Goal: Check status

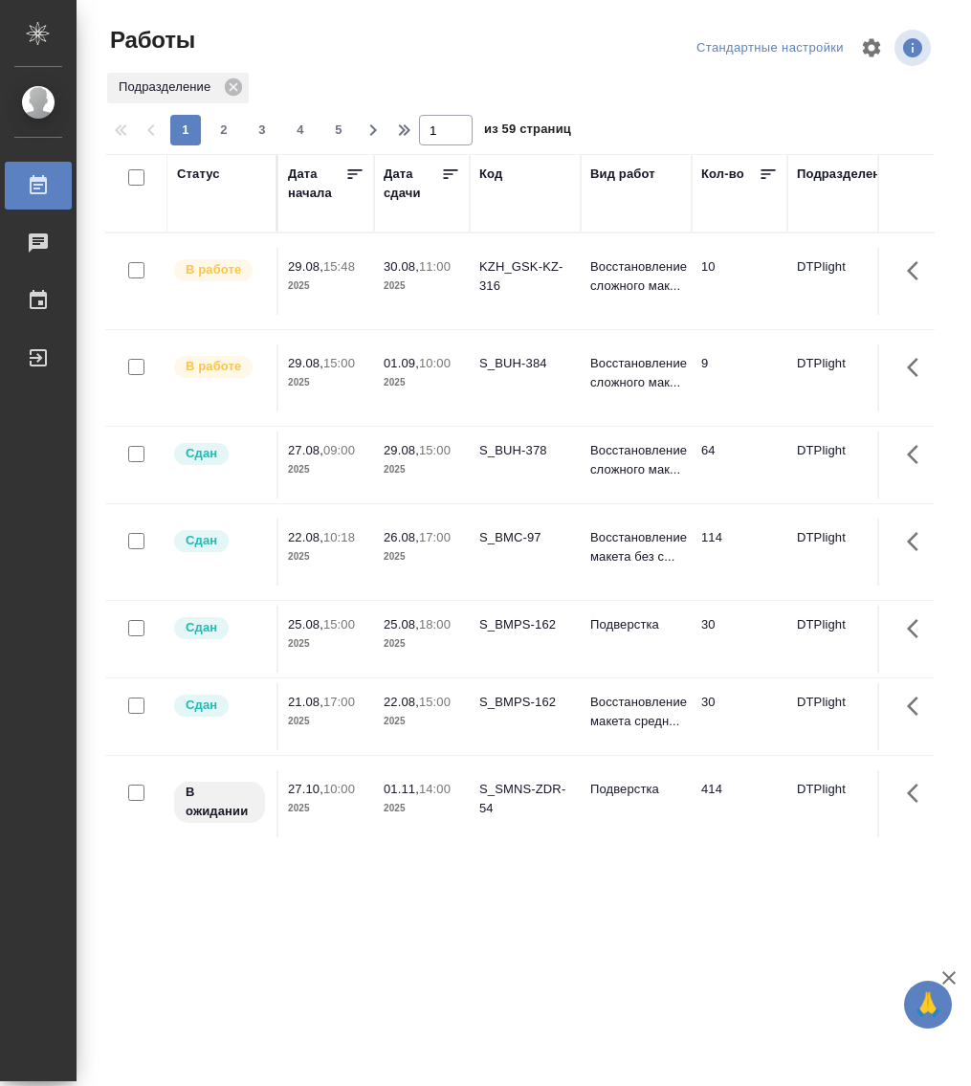
click at [211, 180] on div "Статус" at bounding box center [198, 174] width 43 height 19
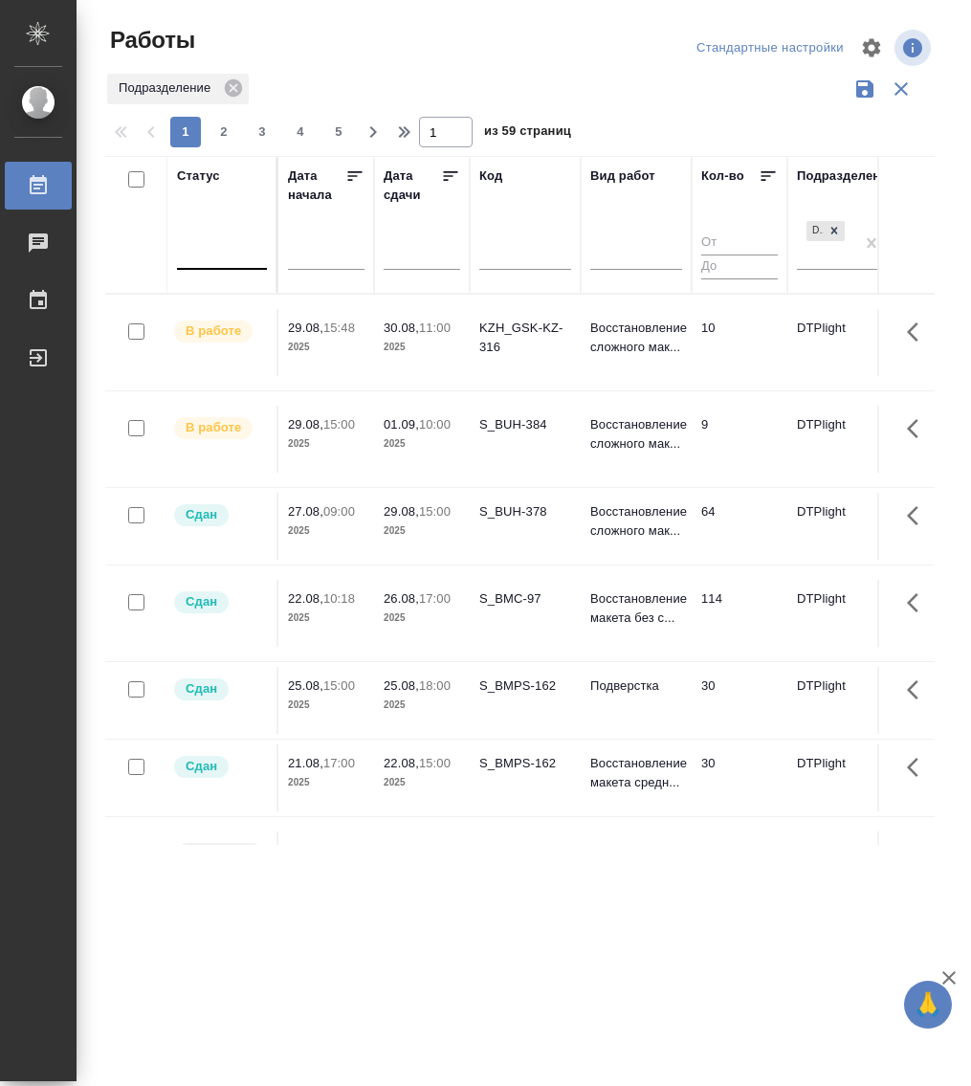
click at [203, 262] on div at bounding box center [222, 250] width 90 height 28
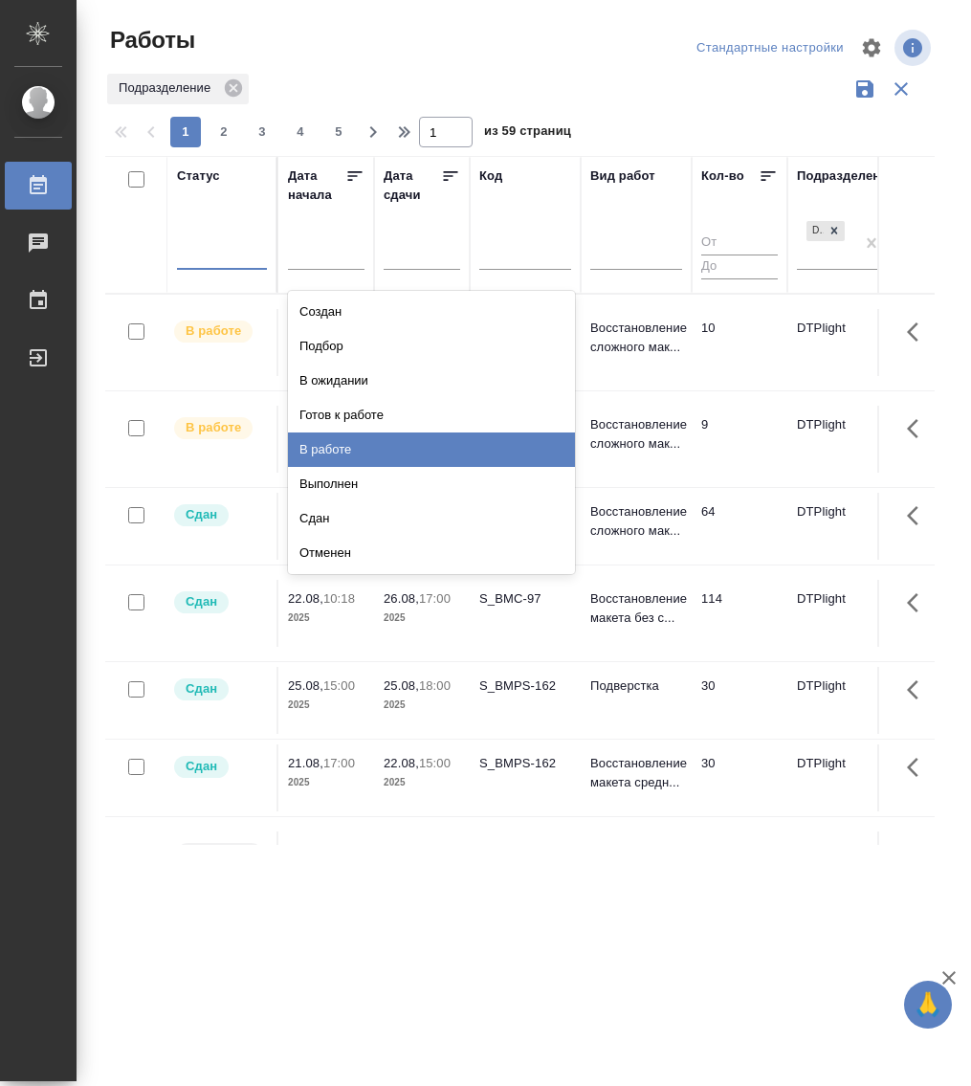
click at [380, 441] on div "В работе" at bounding box center [431, 450] width 287 height 34
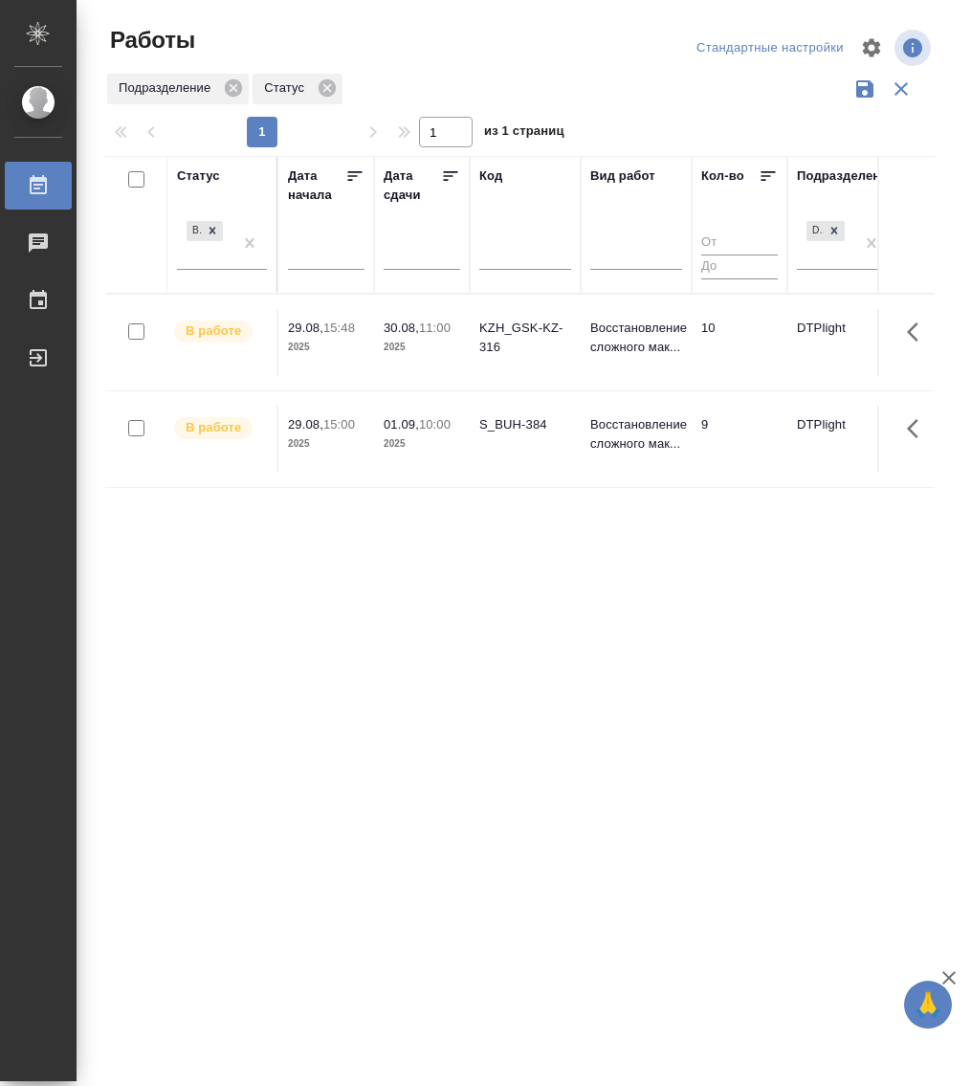
click at [413, 332] on p "30.08," at bounding box center [401, 328] width 35 height 14
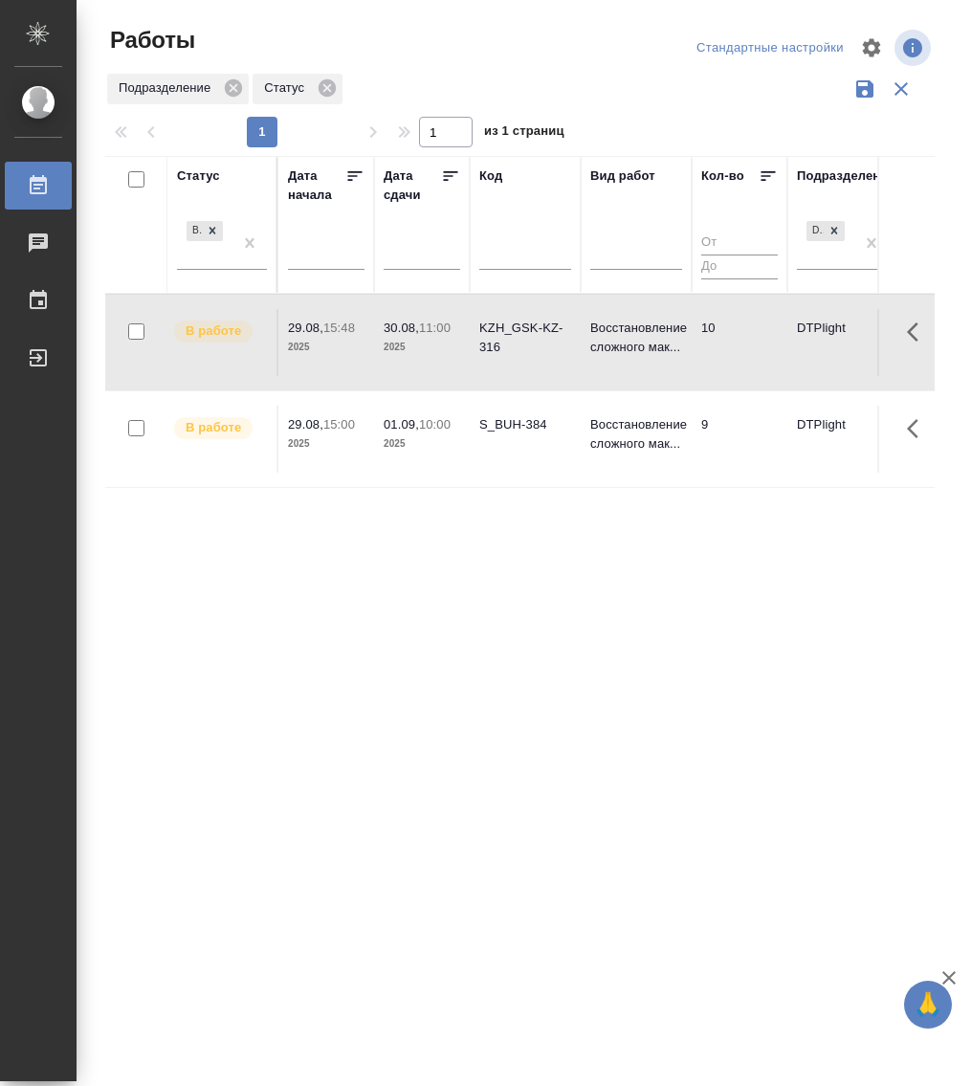
click at [413, 332] on p "30.08," at bounding box center [401, 328] width 35 height 14
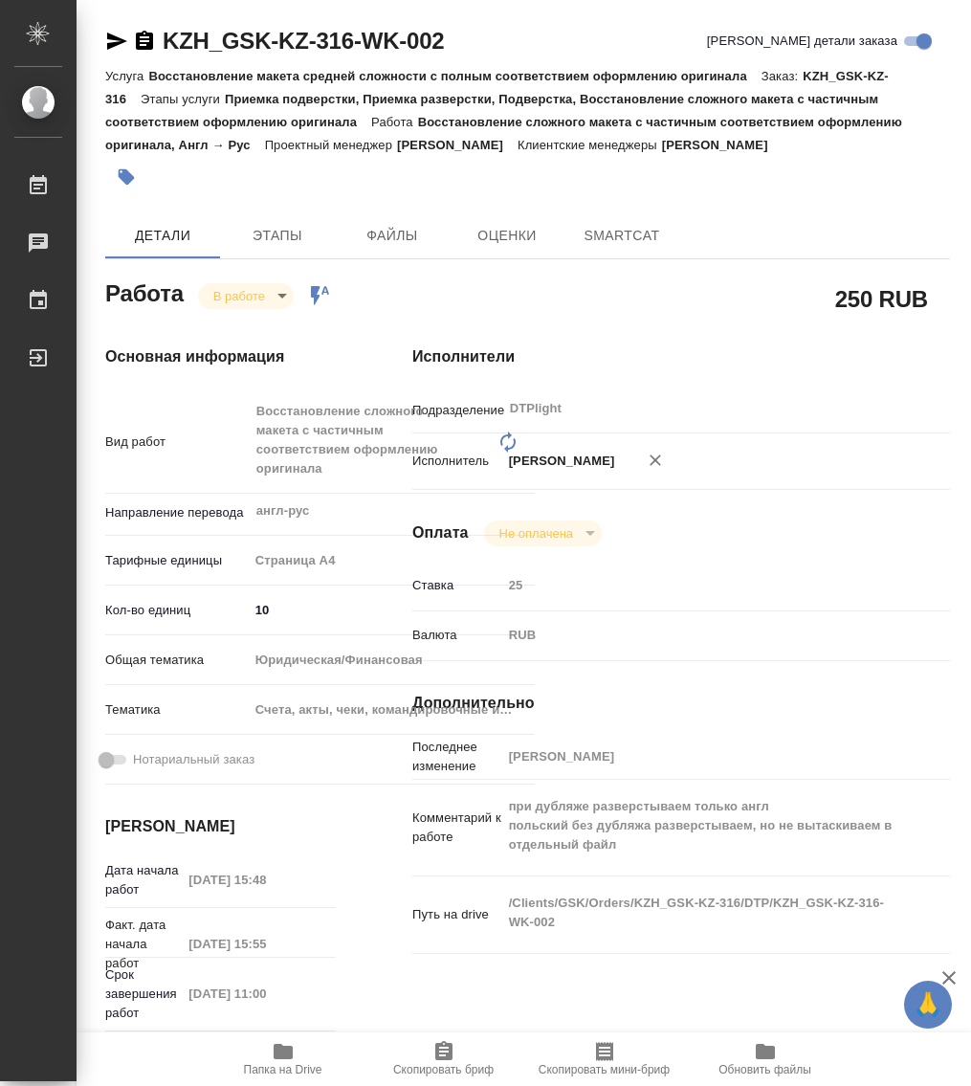
type textarea "x"
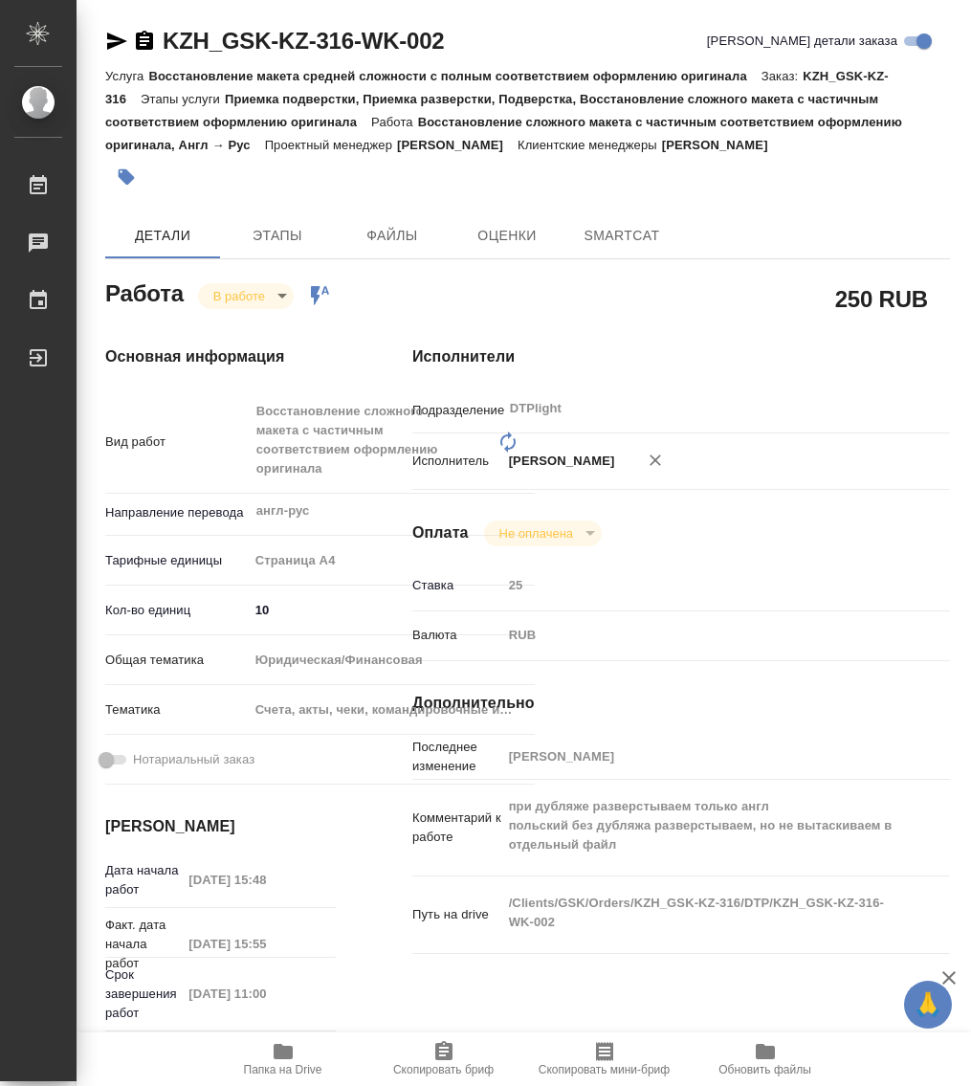
type textarea "x"
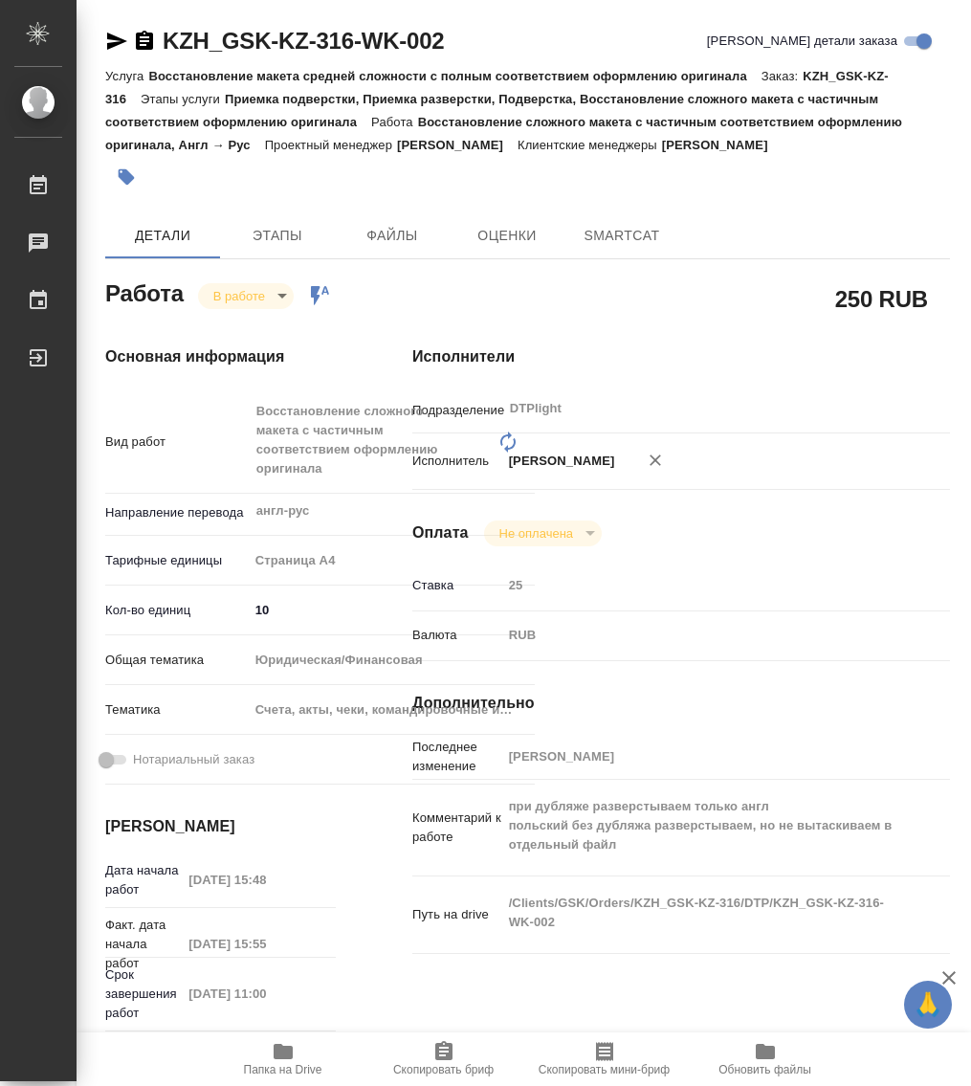
type textarea "x"
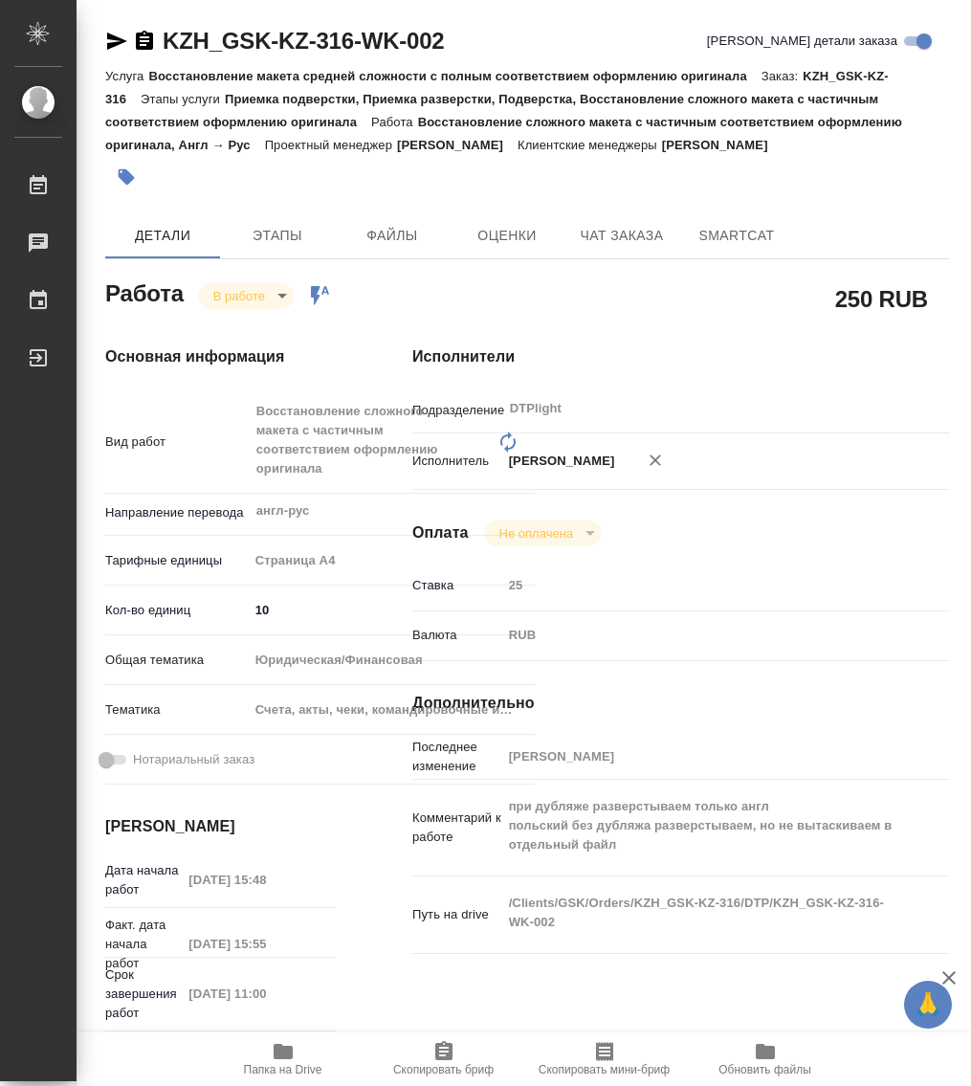
type textarea "x"
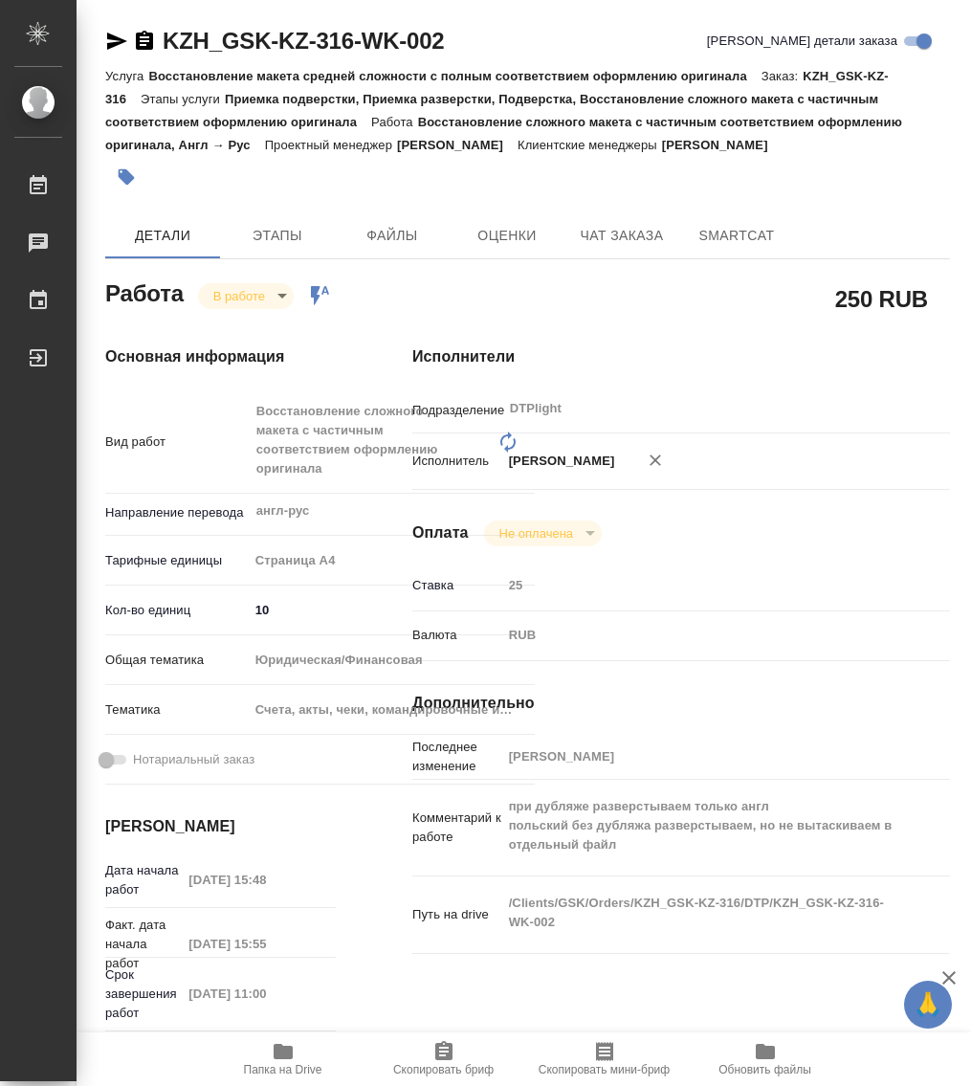
type textarea "x"
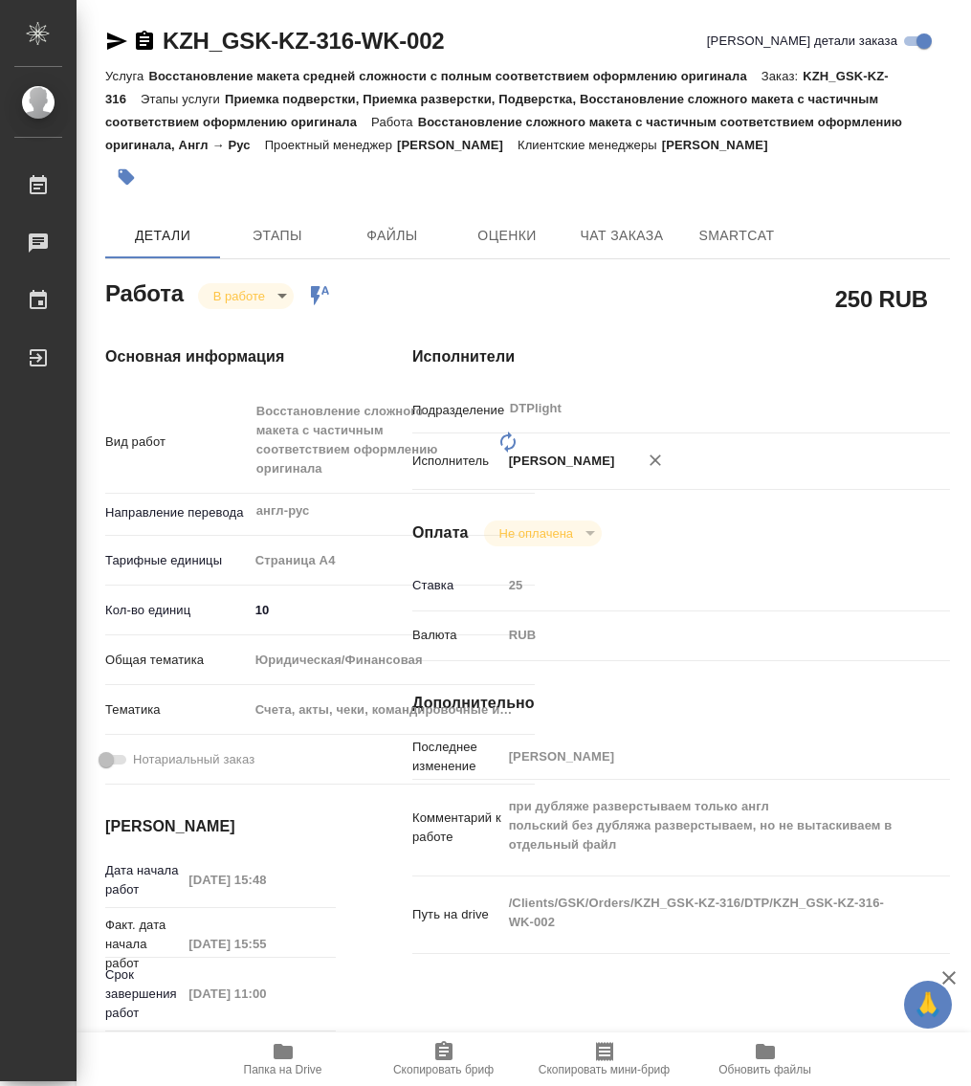
click at [136, 48] on icon "button" at bounding box center [144, 41] width 23 height 23
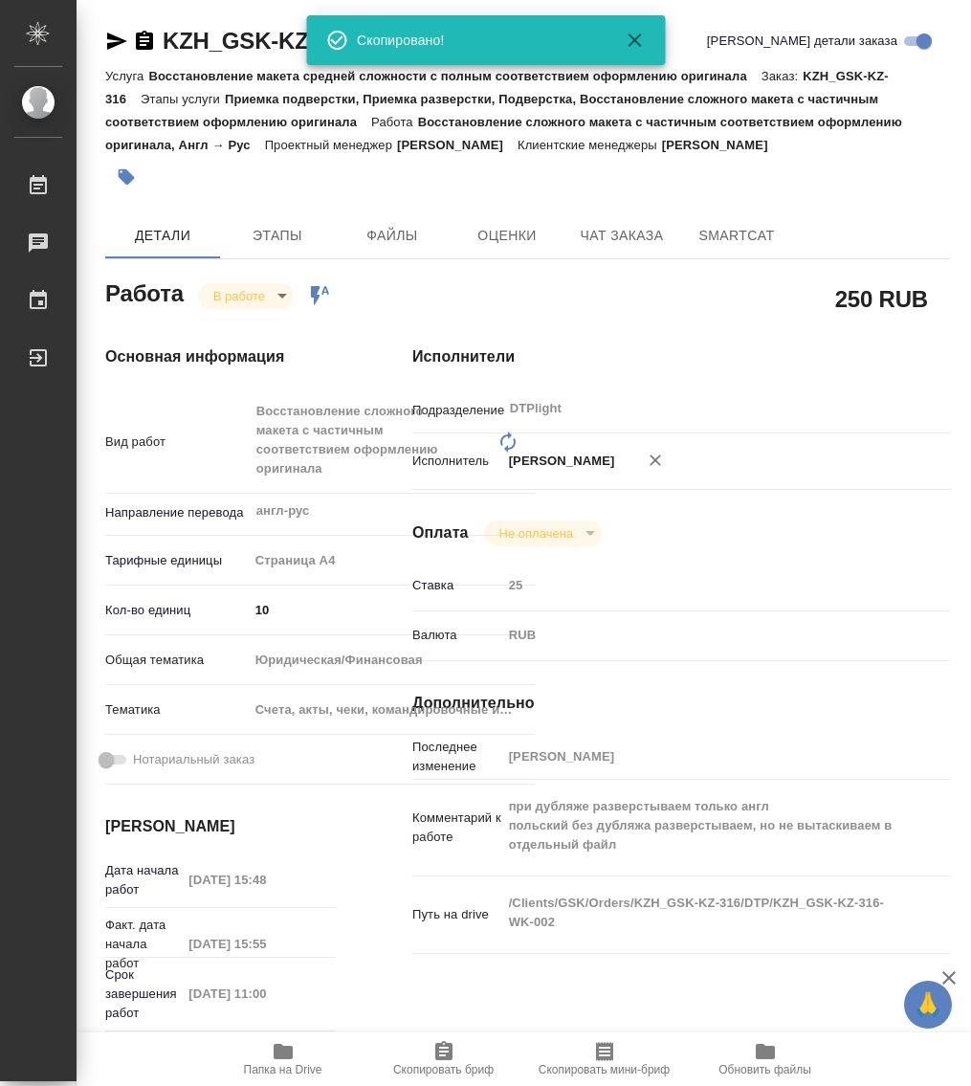
type textarea "x"
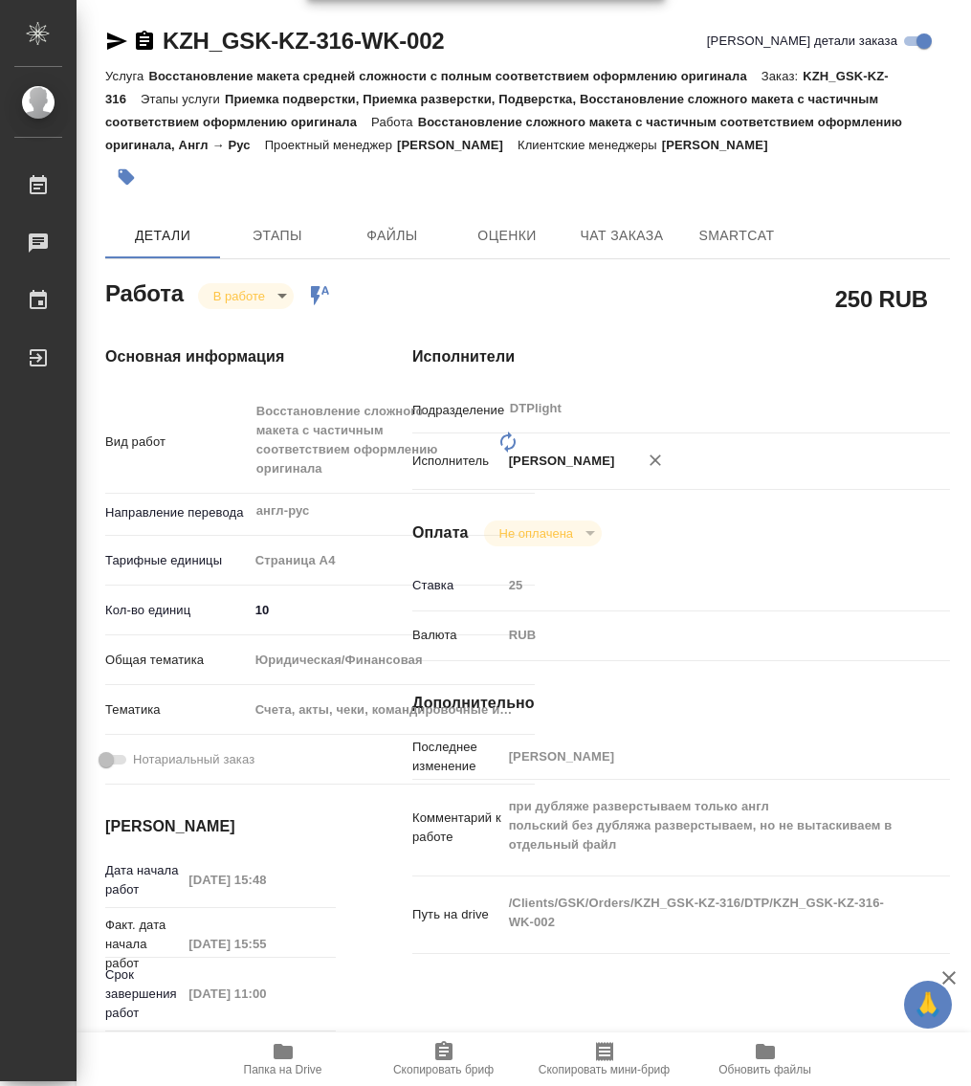
type textarea "x"
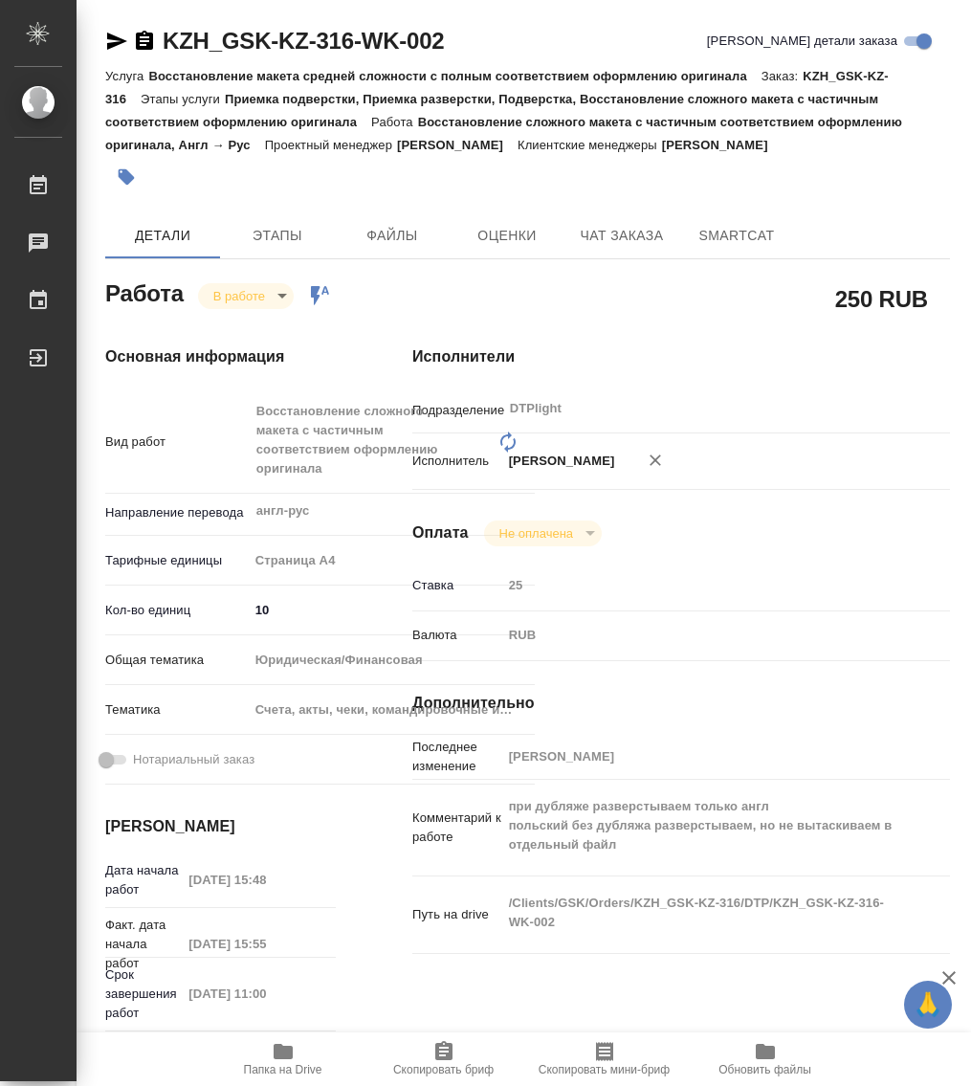
click at [278, 1054] on icon "button" at bounding box center [283, 1051] width 19 height 15
